Goal: Navigation & Orientation: Find specific page/section

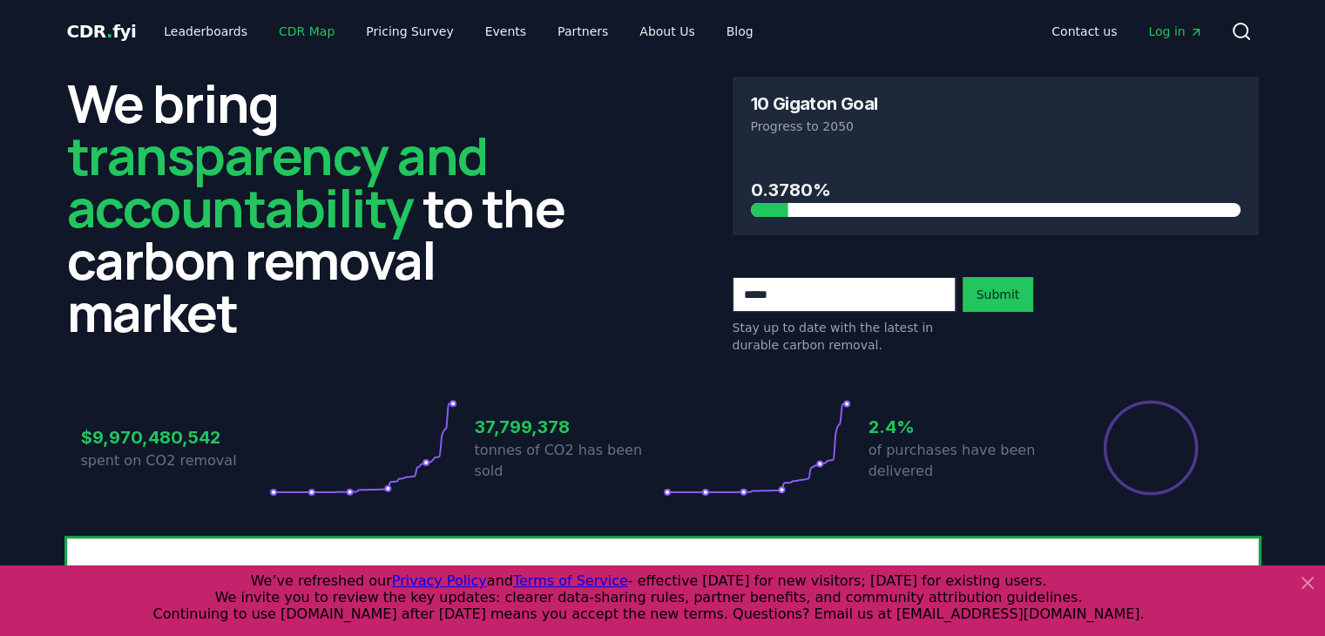
click at [295, 36] on link "CDR Map" at bounding box center [307, 31] width 84 height 31
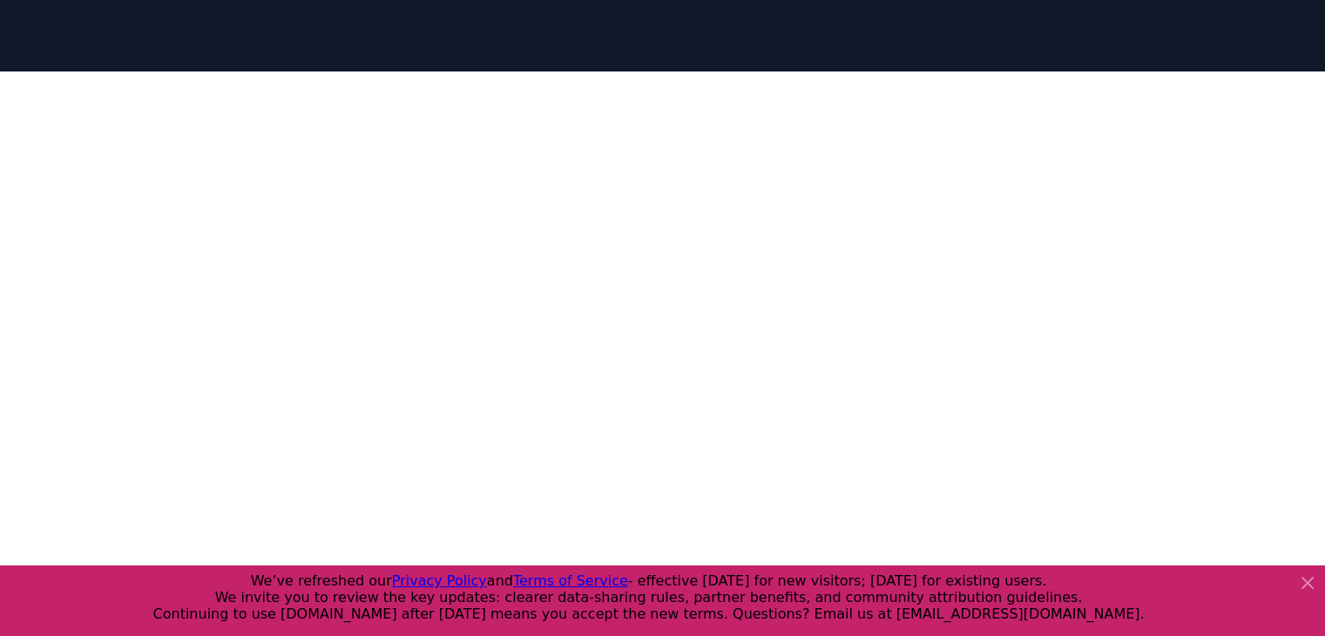
scroll to position [265, 0]
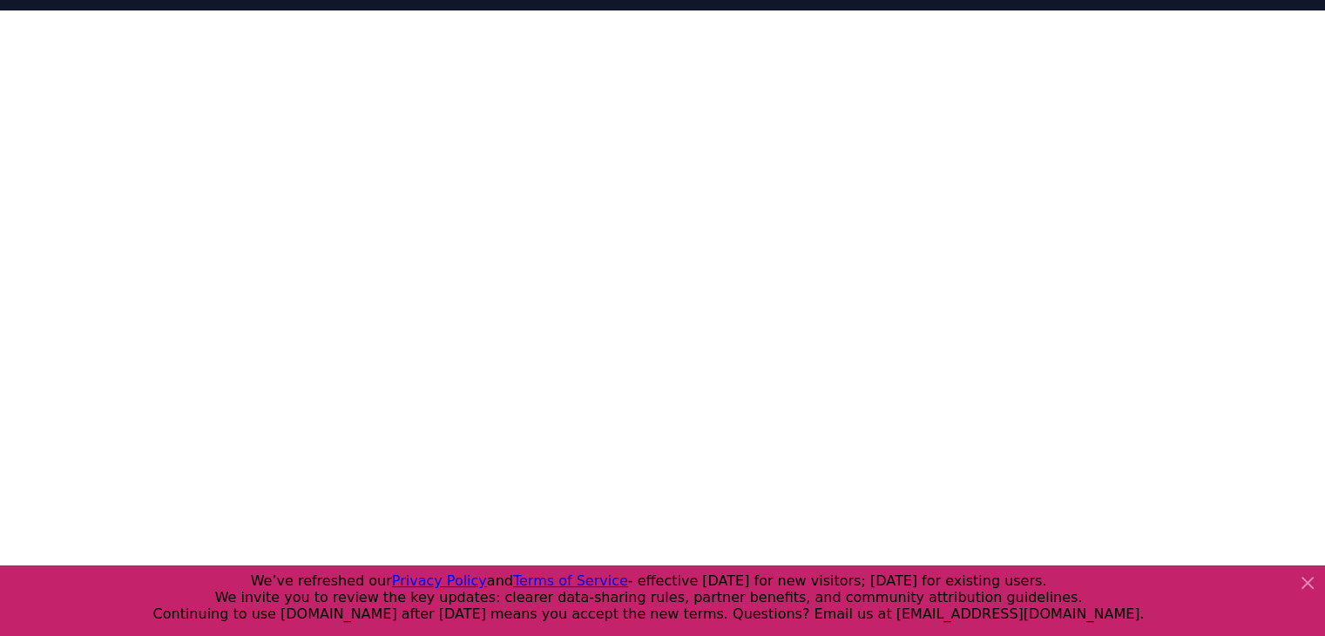
drag, startPoint x: 0, startPoint y: 196, endPoint x: 30, endPoint y: 196, distance: 29.6
click at [0, 196] on div at bounding box center [662, 328] width 1325 height 636
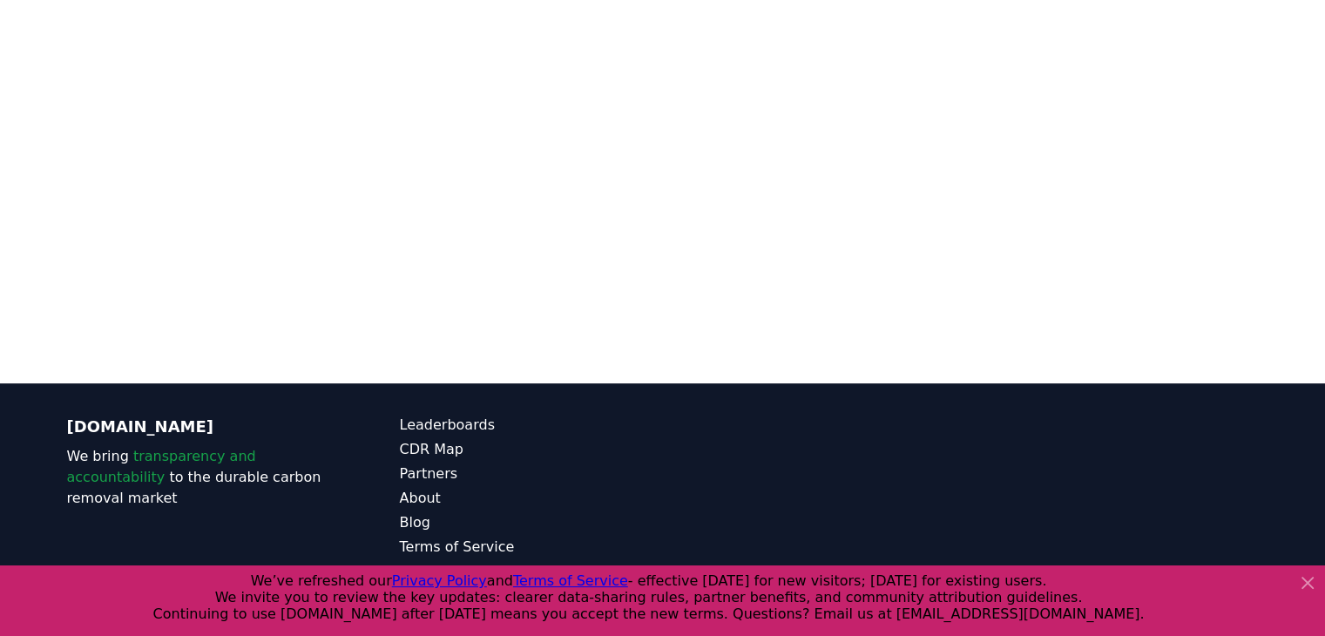
scroll to position [537, 0]
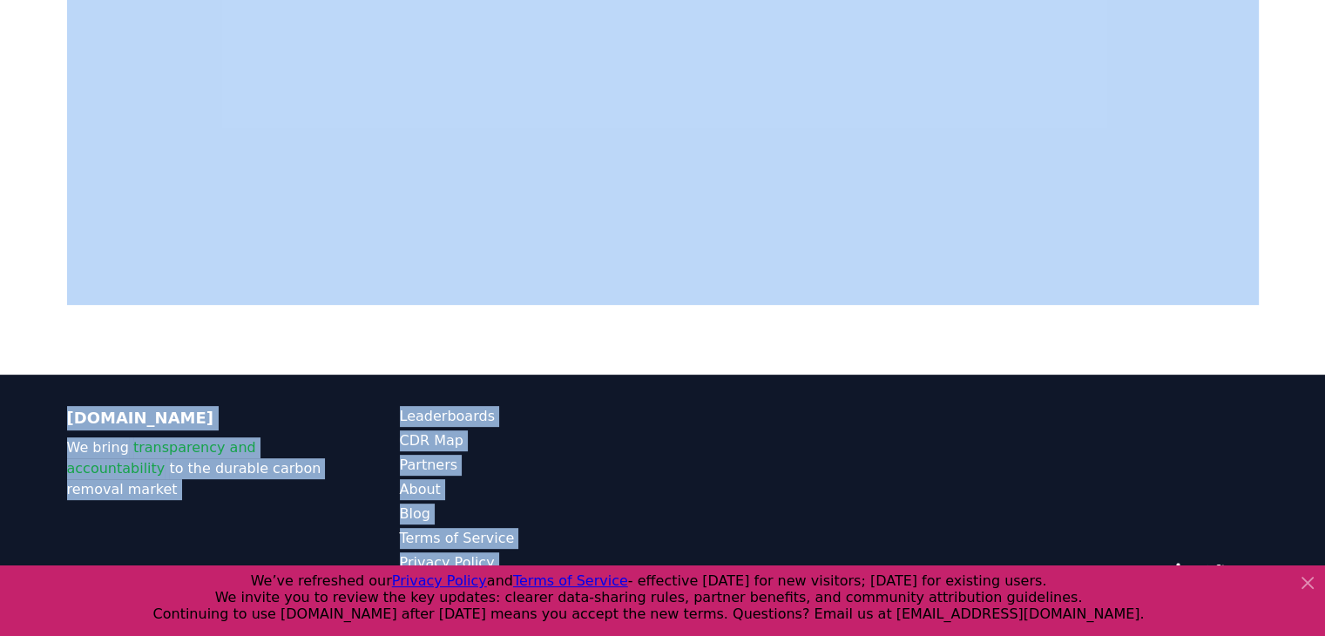
drag, startPoint x: 894, startPoint y: 325, endPoint x: 852, endPoint y: 521, distance: 200.5
click at [844, 562] on div "CDR . fyi Leaderboards CDR Map Pricing Survey Events Partners About Us Blog Con…" at bounding box center [662, 58] width 1325 height 1190
click at [1279, 91] on div at bounding box center [662, 57] width 1325 height 636
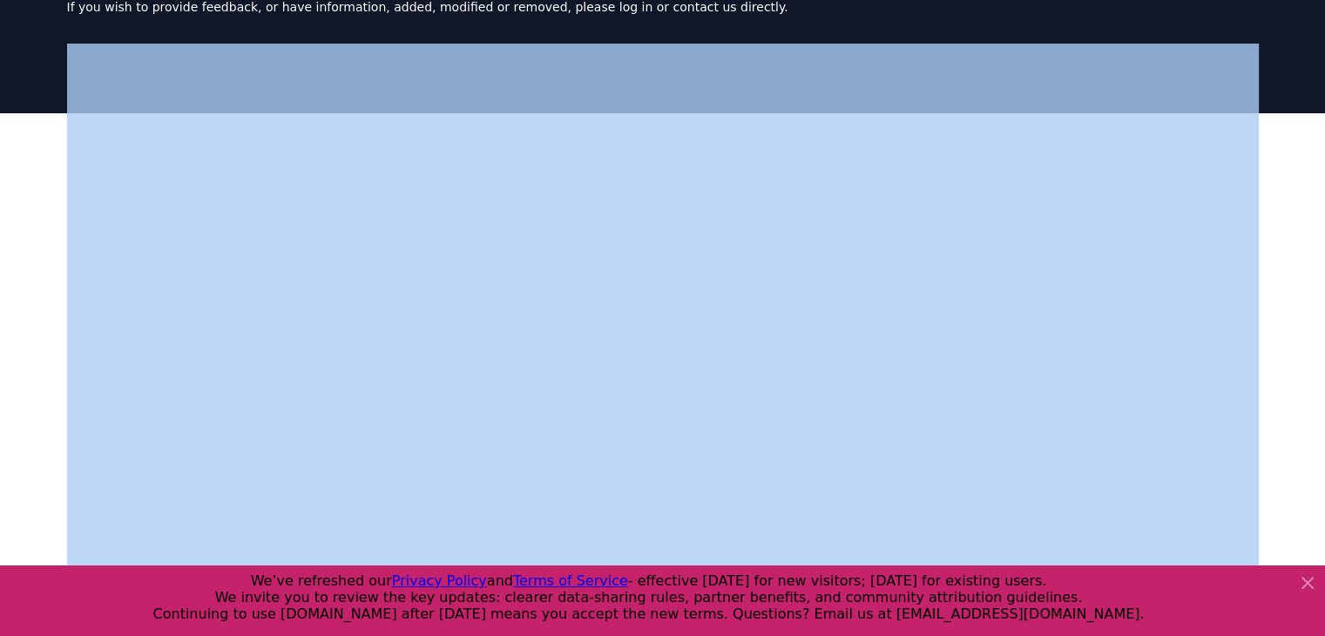
scroll to position [150, 0]
